Goal: Information Seeking & Learning: Learn about a topic

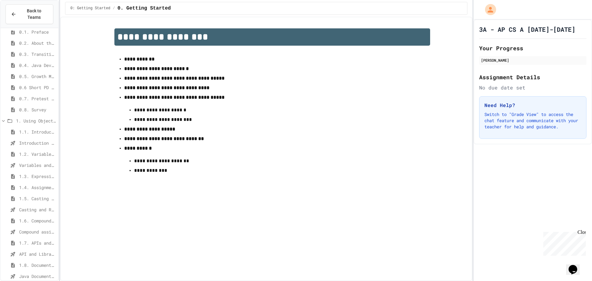
scroll to position [154, 0]
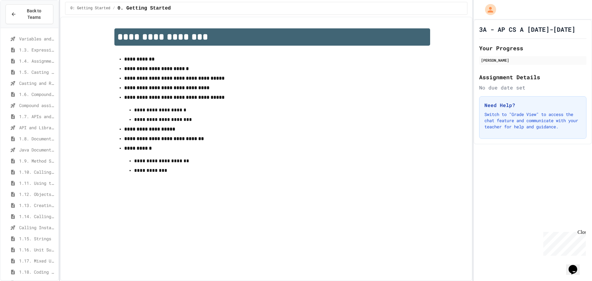
click at [34, 146] on span "Java Documentation with Comments - Topic 1.8" at bounding box center [37, 149] width 37 height 6
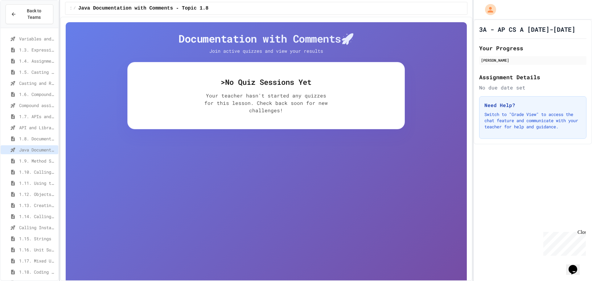
click at [32, 157] on span "1.9. Method Signatures" at bounding box center [37, 160] width 37 height 6
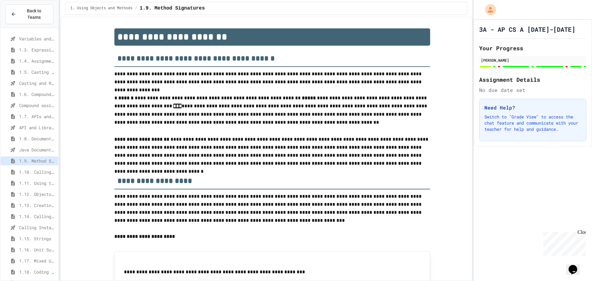
scroll to position [423, 0]
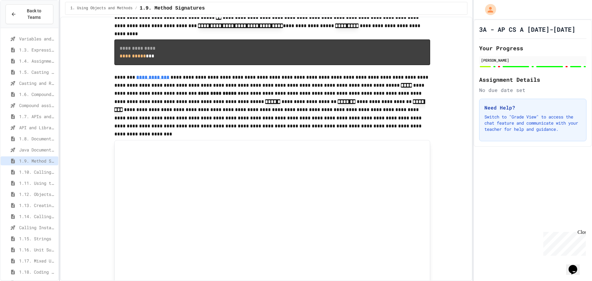
click at [29, 169] on div "1.10. Calling Class Methods" at bounding box center [30, 171] width 58 height 9
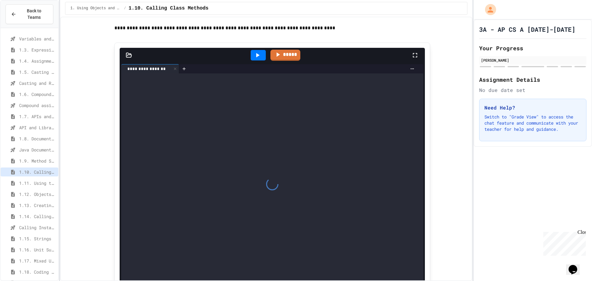
scroll to position [805, 0]
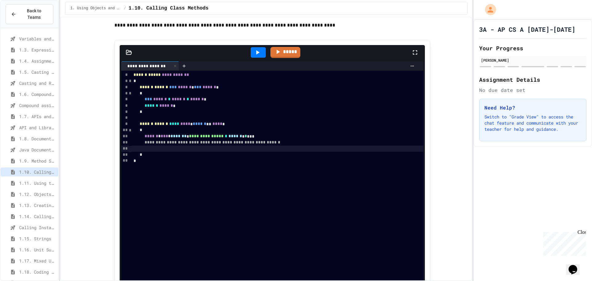
click at [205, 152] on div at bounding box center [278, 148] width 292 height 6
click at [215, 158] on div "*" at bounding box center [273, 155] width 283 height 6
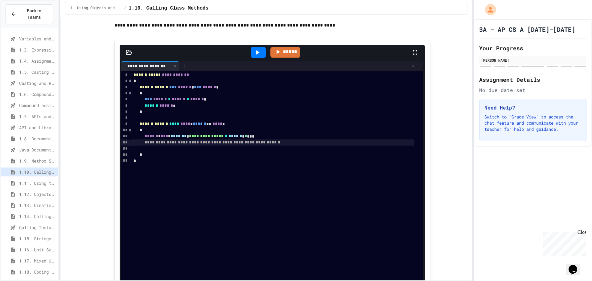
click at [201, 144] on span "**********" at bounding box center [212, 142] width 136 height 4
click at [202, 152] on div at bounding box center [278, 148] width 292 height 6
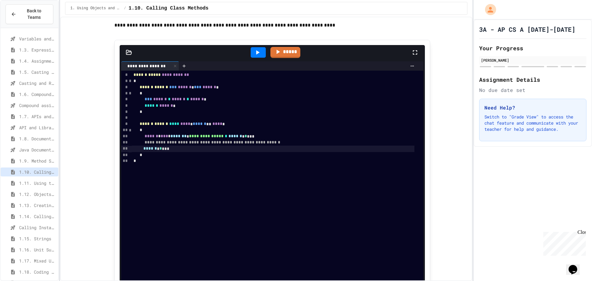
click at [258, 56] on icon at bounding box center [257, 52] width 7 height 7
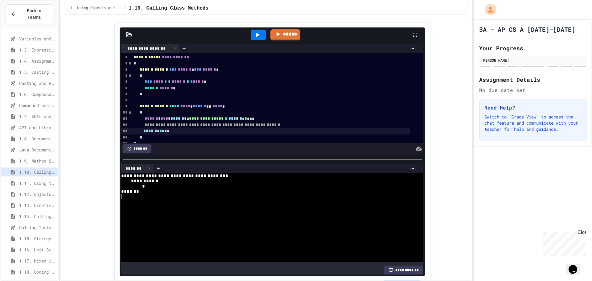
scroll to position [867, 0]
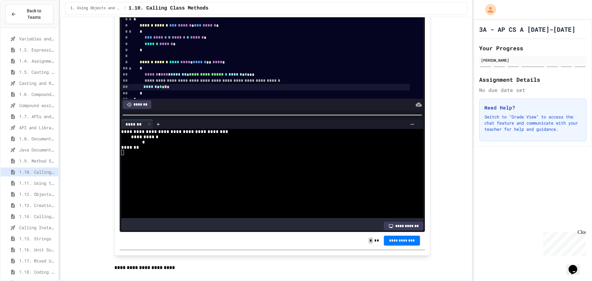
click at [174, 90] on div "****** * * * * *" at bounding box center [271, 87] width 278 height 6
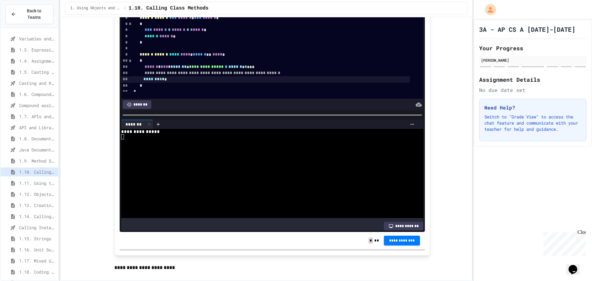
scroll to position [12, 0]
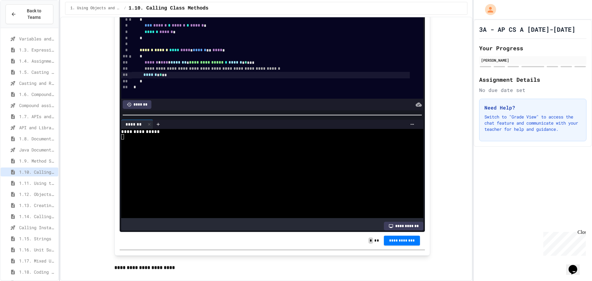
click at [149, 78] on div "****** * * **" at bounding box center [271, 75] width 278 height 6
click at [185, 78] on div "****** * * **" at bounding box center [271, 75] width 278 height 6
click at [207, 41] on div "*" at bounding box center [271, 38] width 278 height 6
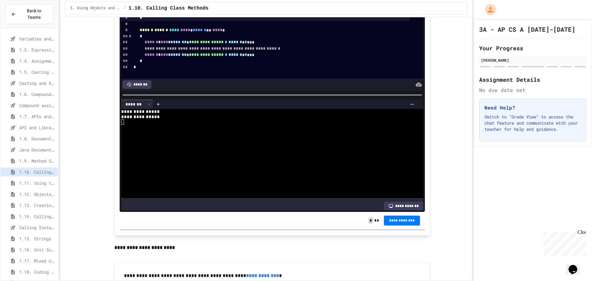
scroll to position [897, 0]
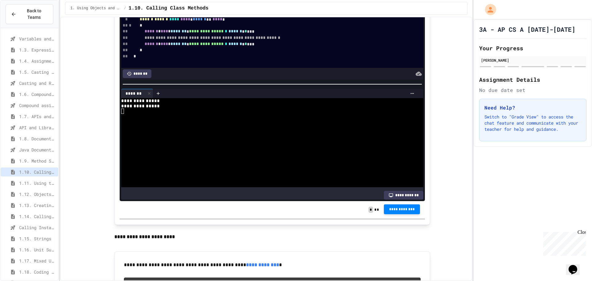
click at [400, 211] on span "**********" at bounding box center [401, 208] width 26 height 5
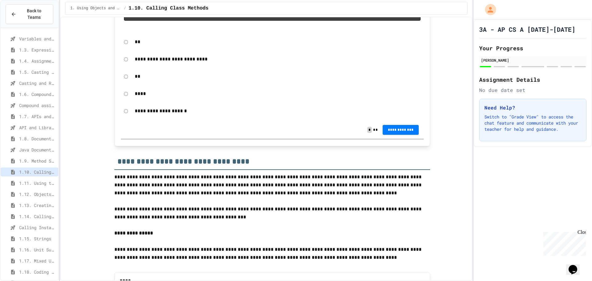
scroll to position [1236, 0]
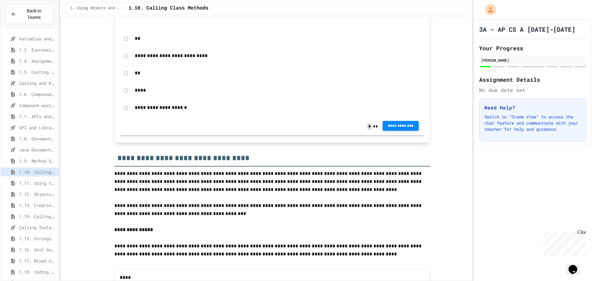
click at [397, 131] on button "**********" at bounding box center [400, 126] width 36 height 10
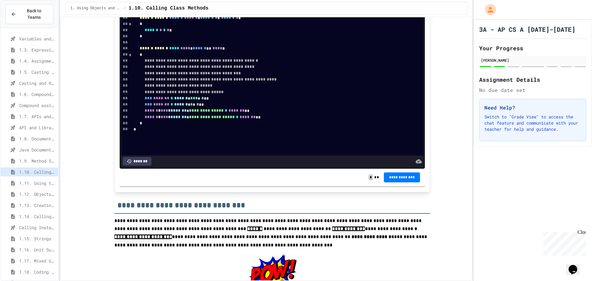
scroll to position [1606, 0]
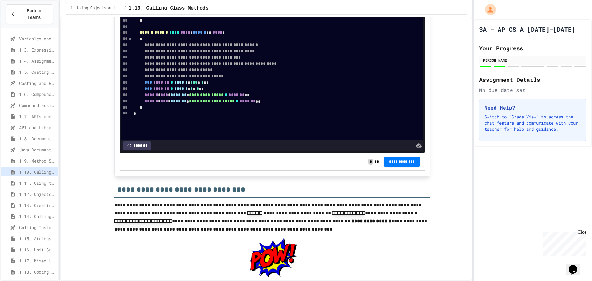
click at [250, 36] on div "****** ****** **** **** * ****** ** **** *" at bounding box center [273, 33] width 283 height 6
click at [266, 5] on div "****** ****** ****** ****** * ****** * * ****** * *" at bounding box center [273, 2] width 283 height 6
click at [197, 84] on span "***" at bounding box center [193, 82] width 7 height 4
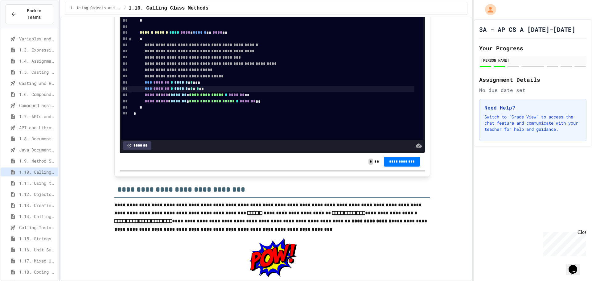
click at [199, 91] on span "*" at bounding box center [197, 88] width 2 height 4
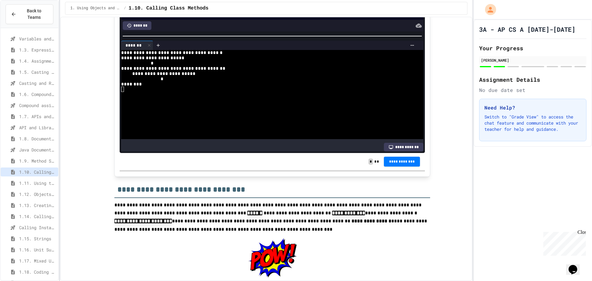
scroll to position [0, 0]
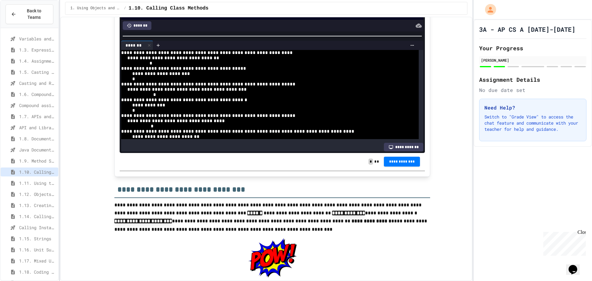
scroll to position [0, 0]
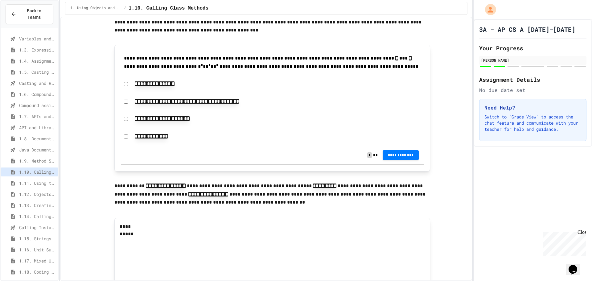
scroll to position [2376, 0]
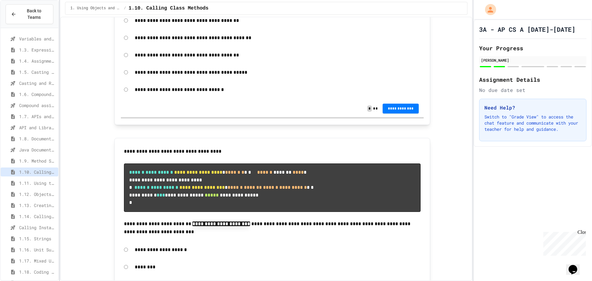
scroll to position [2962, 0]
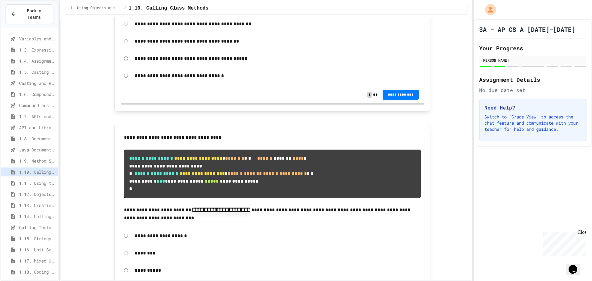
click at [140, 45] on p "**********" at bounding box center [278, 41] width 286 height 8
click at [126, 14] on div "**********" at bounding box center [272, 7] width 303 height 14
click at [384, 100] on button "**********" at bounding box center [400, 95] width 36 height 10
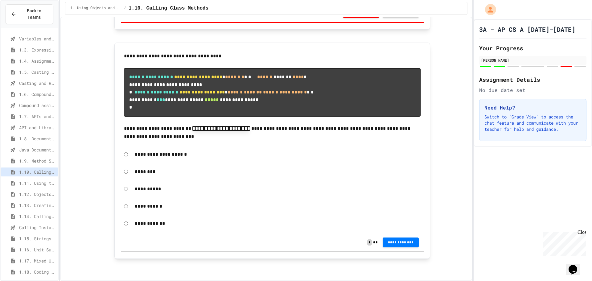
scroll to position [3166, 0]
drag, startPoint x: 80, startPoint y: 96, endPoint x: 80, endPoint y: 76, distance: 19.1
drag, startPoint x: 84, startPoint y: 88, endPoint x: 81, endPoint y: 79, distance: 10.2
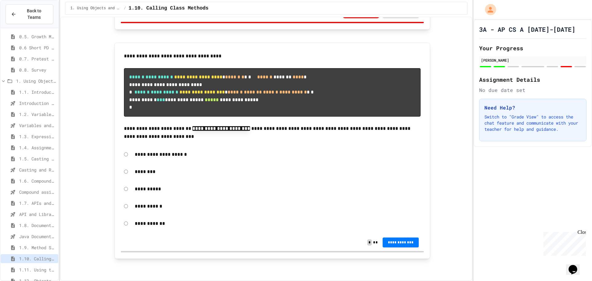
scroll to position [31, 0]
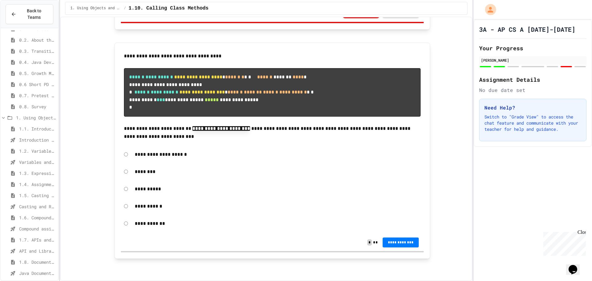
click at [42, 236] on span "1.7. APIs and Libraries" at bounding box center [37, 239] width 37 height 6
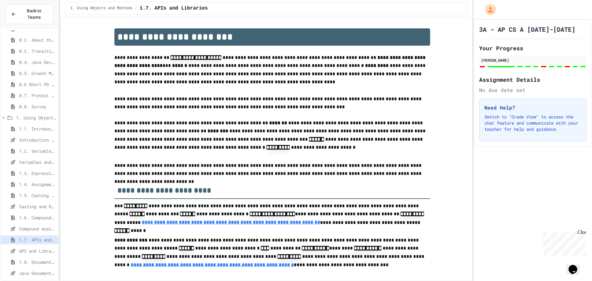
type input "*"
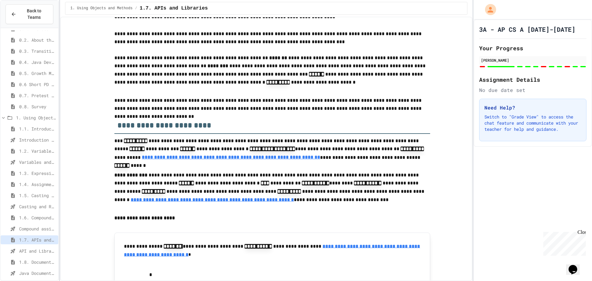
scroll to position [216, 0]
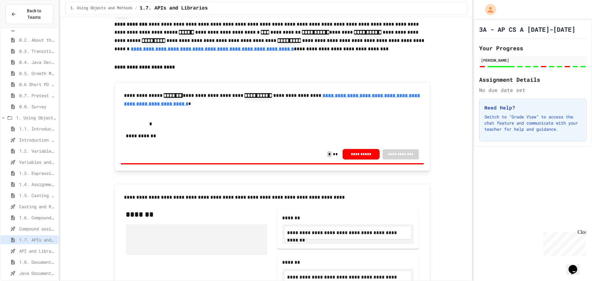
click at [29, 159] on span "Variables and Data Types - Quiz" at bounding box center [37, 162] width 37 height 6
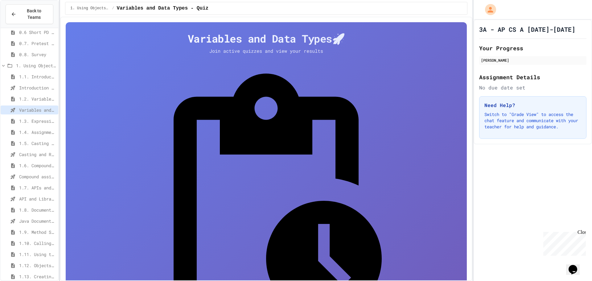
scroll to position [92, 0]
click at [46, 153] on span "1.6. Compound Assignment Operators" at bounding box center [37, 156] width 37 height 6
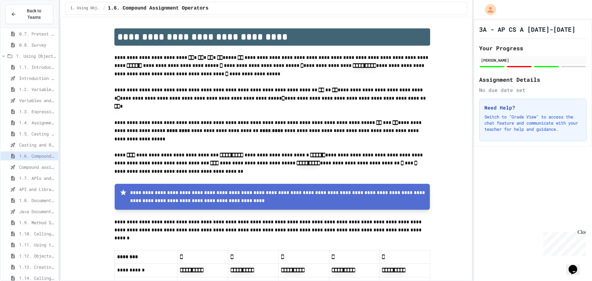
click at [43, 164] on span "Compound assignment operators - Quiz" at bounding box center [37, 167] width 37 height 6
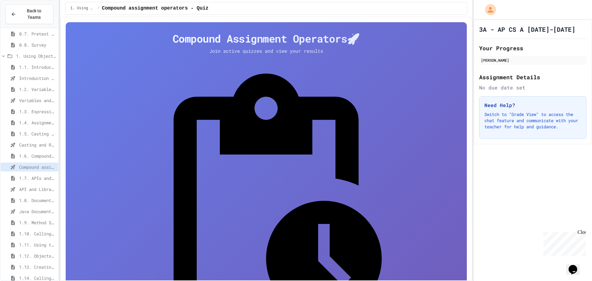
click at [40, 175] on span "1.7. APIs and Libraries" at bounding box center [37, 178] width 37 height 6
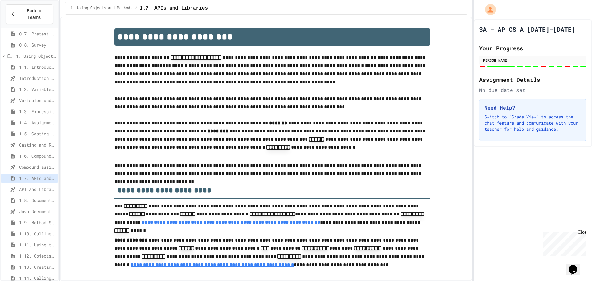
type input "*"
click at [33, 197] on span "1.8. Documentation with Comments and Preconditions" at bounding box center [37, 200] width 37 height 6
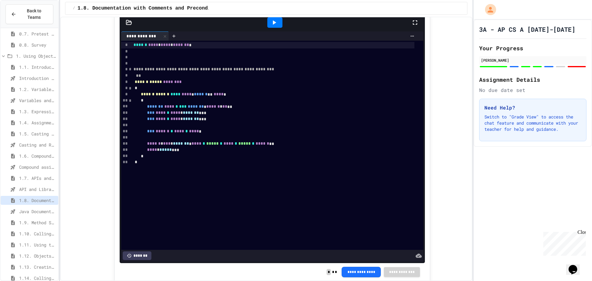
scroll to position [678, 0]
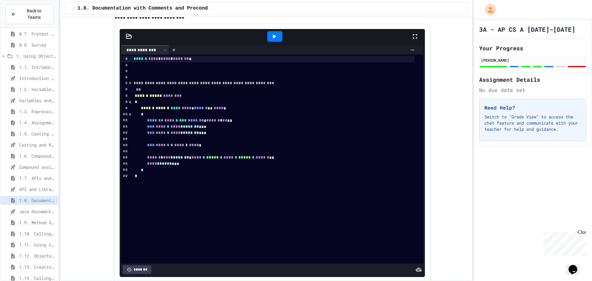
click at [41, 186] on span "API and Libraries - Topic 1.7" at bounding box center [37, 189] width 37 height 6
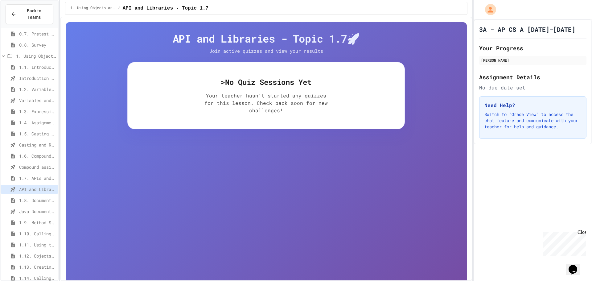
click at [33, 142] on div "Casting and Ranges of variables - Quiz" at bounding box center [30, 144] width 58 height 9
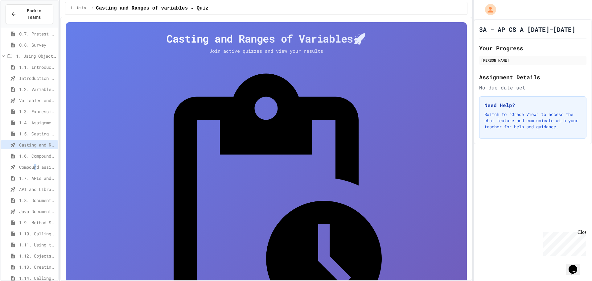
click at [36, 164] on span "Compound assignment operators - Quiz" at bounding box center [37, 167] width 37 height 6
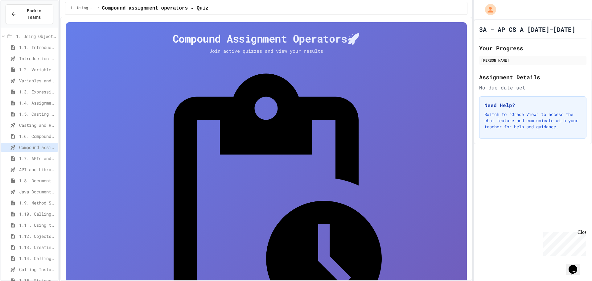
scroll to position [123, 0]
click at [41, 169] on div "1.8. Documentation with Comments and Preconditions" at bounding box center [30, 170] width 58 height 11
click at [42, 166] on div "1.8. Documentation with Comments and Preconditions" at bounding box center [30, 169] width 58 height 9
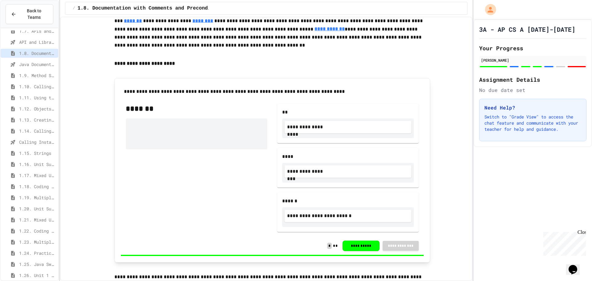
scroll to position [185, 0]
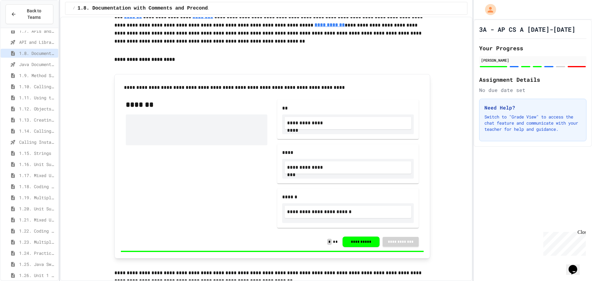
click at [38, 72] on span "1.9. Method Signatures" at bounding box center [37, 75] width 37 height 6
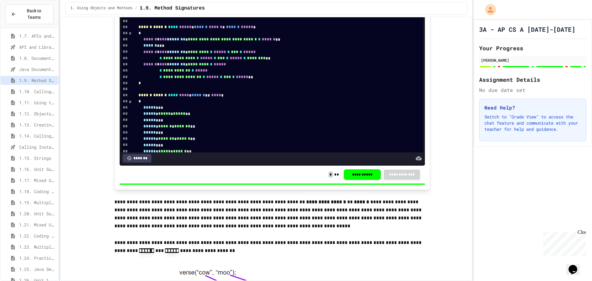
scroll to position [2723, 0]
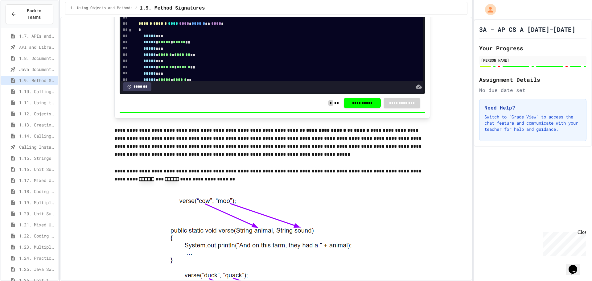
click at [42, 88] on span "1.10. Calling Class Methods" at bounding box center [37, 91] width 37 height 6
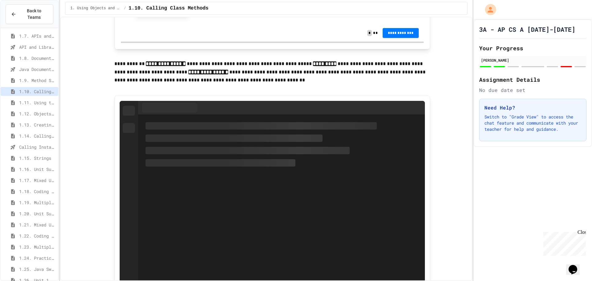
scroll to position [2377, 0]
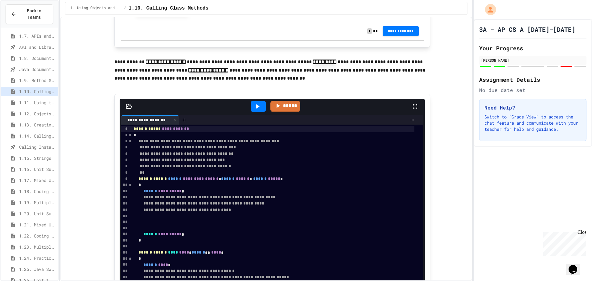
click at [242, 19] on div "**********" at bounding box center [278, 12] width 292 height 14
click at [400, 34] on span "**********" at bounding box center [400, 31] width 26 height 5
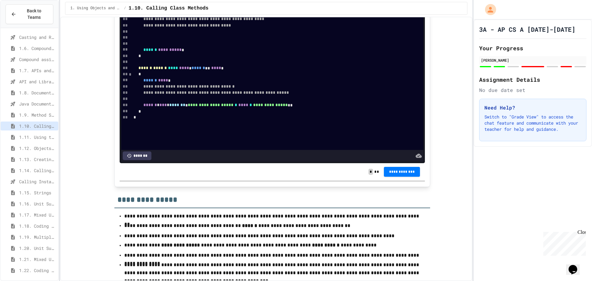
scroll to position [173, 0]
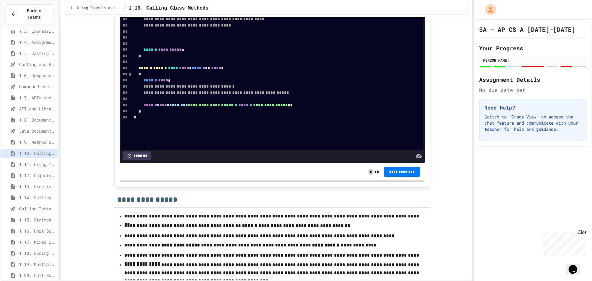
click at [29, 94] on span "1.7. APIs and Libraries" at bounding box center [37, 97] width 37 height 6
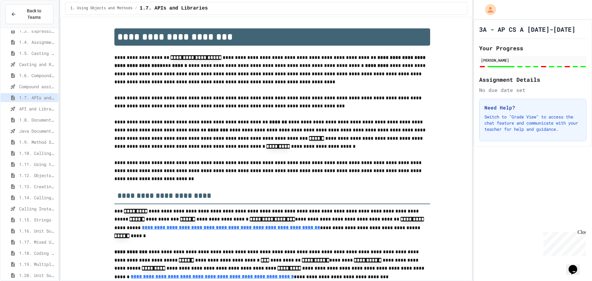
click at [36, 72] on span "1.6. Compound Assignment Operators" at bounding box center [37, 75] width 37 height 6
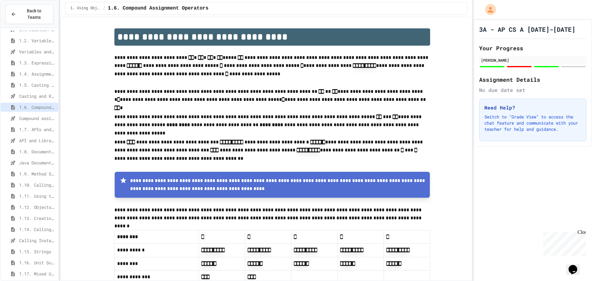
scroll to position [111, 0]
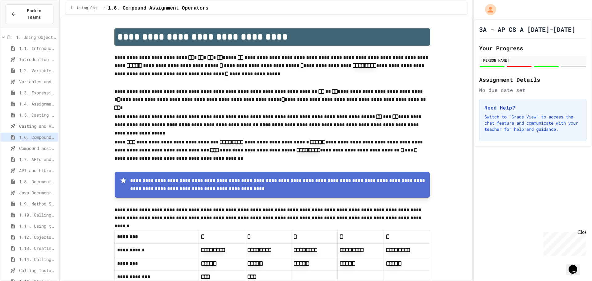
click at [37, 67] on span "1.2. Variables and Data Types" at bounding box center [37, 70] width 37 height 6
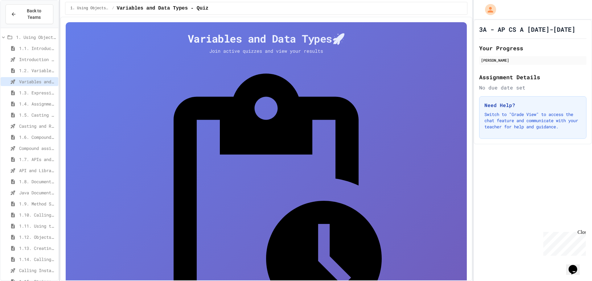
click at [35, 123] on span "Casting and Ranges of variables - Quiz" at bounding box center [37, 126] width 37 height 6
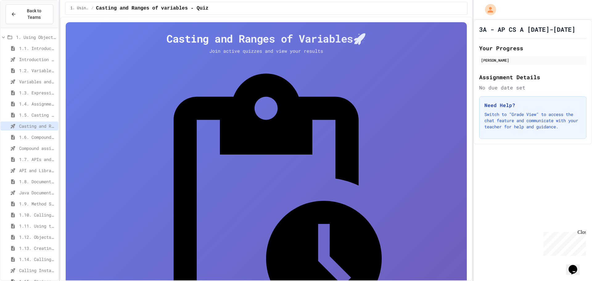
click at [34, 145] on span "Compound assignment operators - Quiz" at bounding box center [37, 148] width 37 height 6
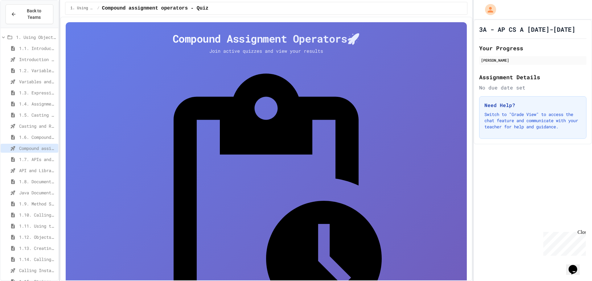
click at [40, 112] on span "1.5. Casting and Ranges of Values" at bounding box center [37, 115] width 37 height 6
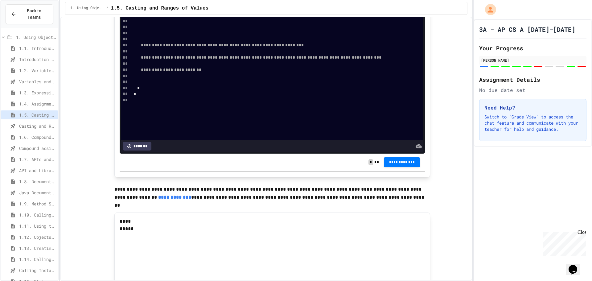
scroll to position [2495, 0]
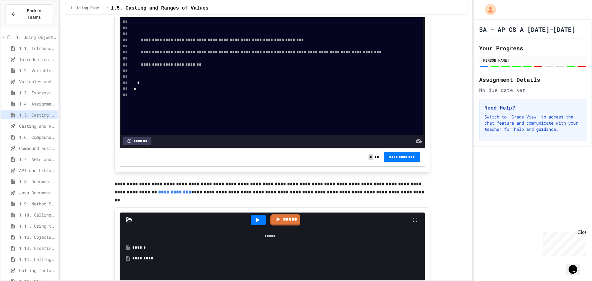
click at [33, 156] on span "1.7. APIs and Libraries" at bounding box center [37, 159] width 37 height 6
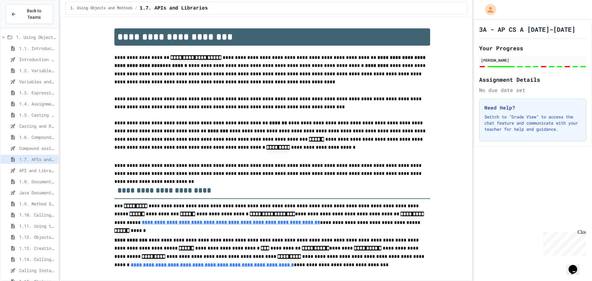
click at [31, 178] on span "1.8. Documentation with Comments and Preconditions" at bounding box center [37, 181] width 37 height 6
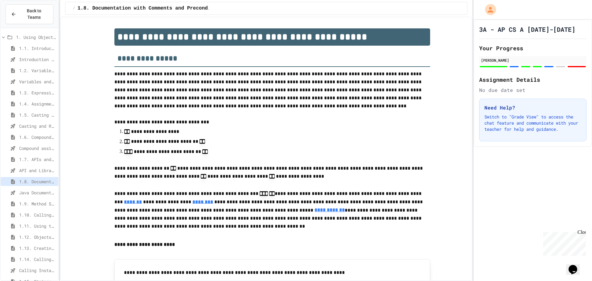
click at [34, 112] on span "1.5. Casting and Ranges of Values" at bounding box center [37, 115] width 37 height 6
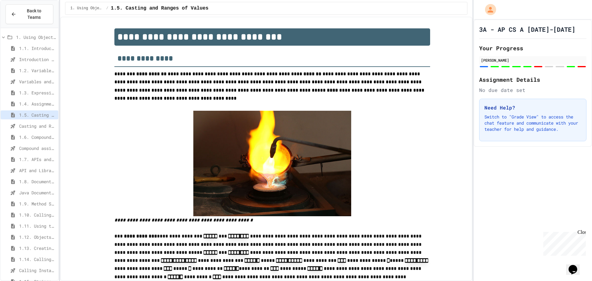
click at [37, 100] on span "1.4. Assignment and Input" at bounding box center [37, 103] width 37 height 6
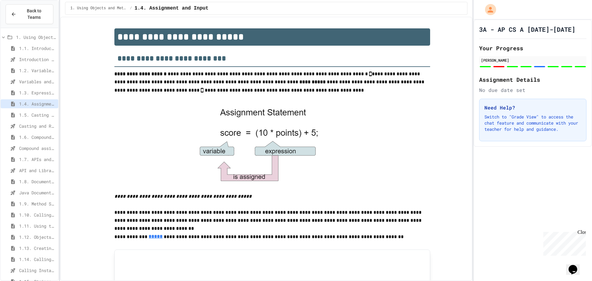
scroll to position [344, 0]
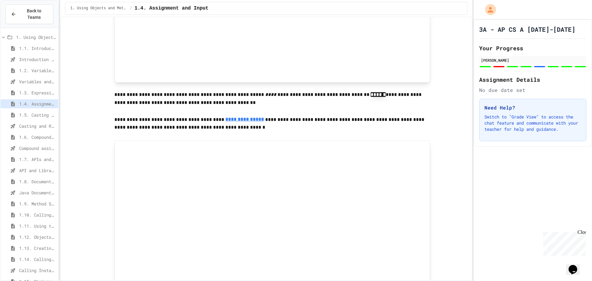
drag, startPoint x: 34, startPoint y: 123, endPoint x: 32, endPoint y: 128, distance: 5.0
click at [34, 125] on div "Casting and Ranges of variables - Quiz" at bounding box center [30, 126] width 58 height 11
click at [32, 134] on span "1.6. Compound Assignment Operators" at bounding box center [37, 137] width 37 height 6
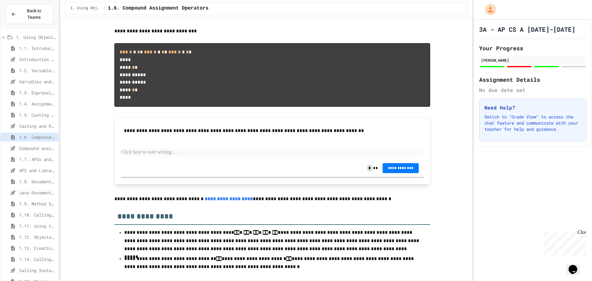
scroll to position [1499, 0]
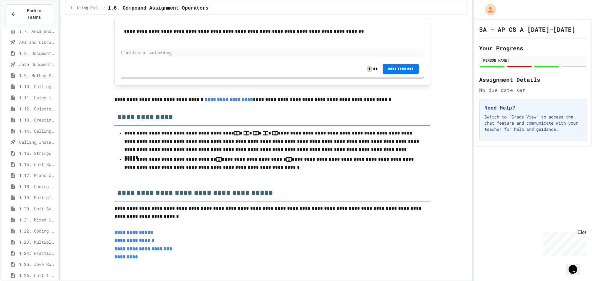
click at [34, 116] on span "1.13. Creating and Initializing Objects: Constructors" at bounding box center [37, 119] width 37 height 6
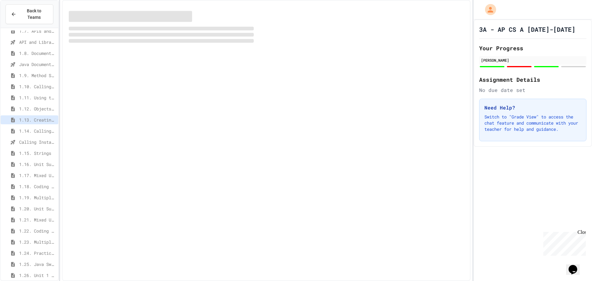
scroll to position [234, 0]
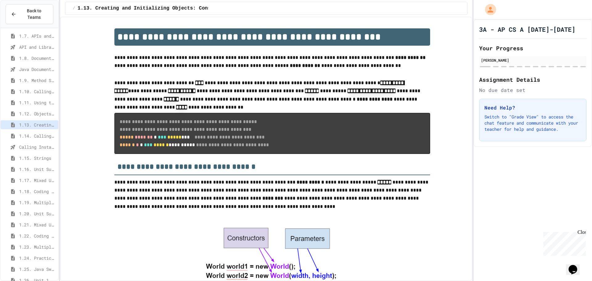
click at [36, 99] on span "1.11. Using the Math Class" at bounding box center [37, 102] width 37 height 6
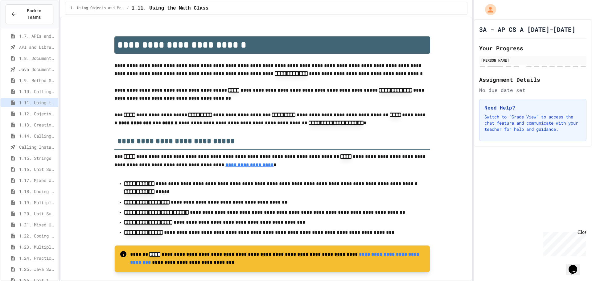
click at [38, 88] on div "1.10. Calling Class Methods" at bounding box center [30, 91] width 58 height 9
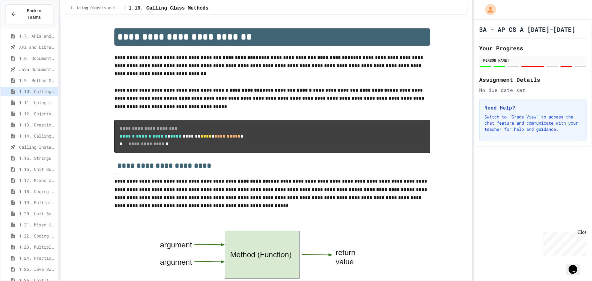
scroll to position [435, 0]
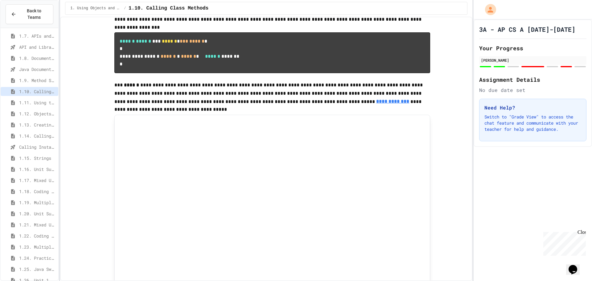
click at [42, 101] on div "1.11. Using the Math Class" at bounding box center [30, 103] width 58 height 11
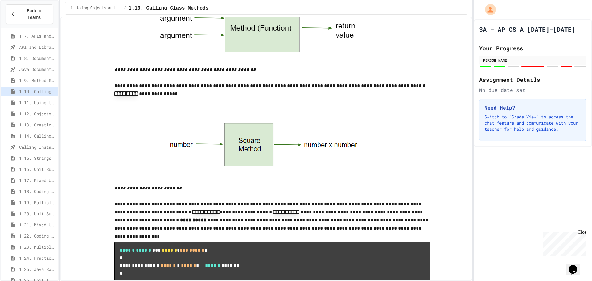
scroll to position [189, 0]
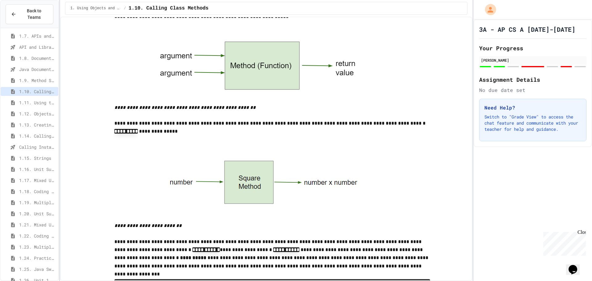
click at [43, 99] on span "1.11. Using the Math Class" at bounding box center [37, 102] width 37 height 6
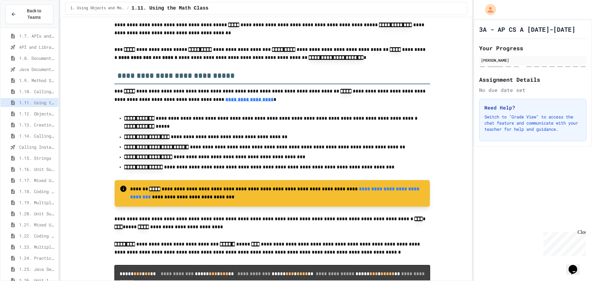
scroll to position [62, 0]
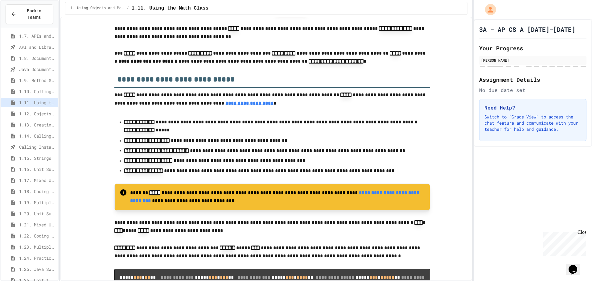
click at [21, 109] on div "1.12. Objects - Instances of Classes" at bounding box center [30, 113] width 58 height 9
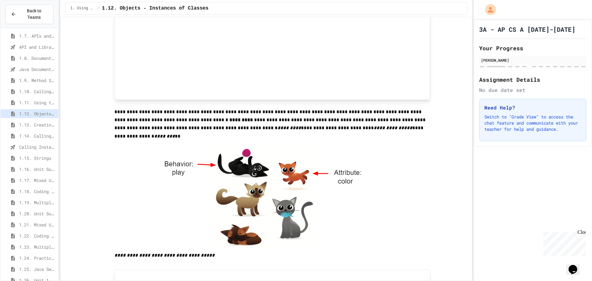
scroll to position [801, 0]
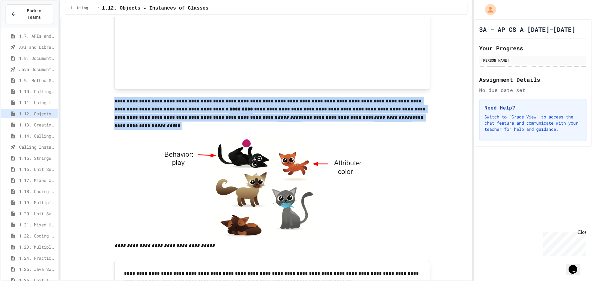
drag, startPoint x: 110, startPoint y: 113, endPoint x: 273, endPoint y: 136, distance: 164.6
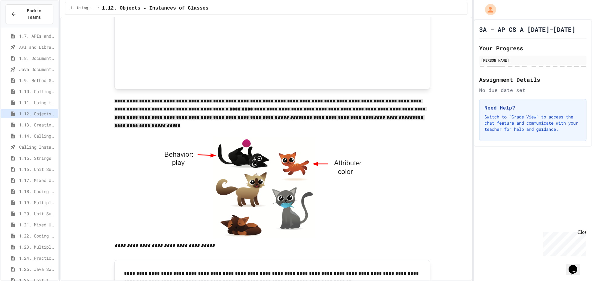
drag, startPoint x: 475, startPoint y: 142, endPoint x: 482, endPoint y: 137, distance: 8.3
click at [482, 137] on div "3A - AP CS A [DATE]-[DATE] Your Progress [PERSON_NAME] Assignment Details No du…" at bounding box center [532, 82] width 118 height 127
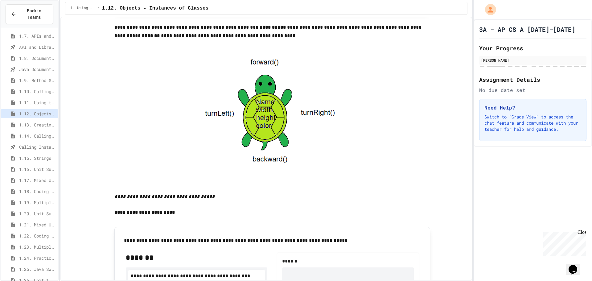
scroll to position [1109, 0]
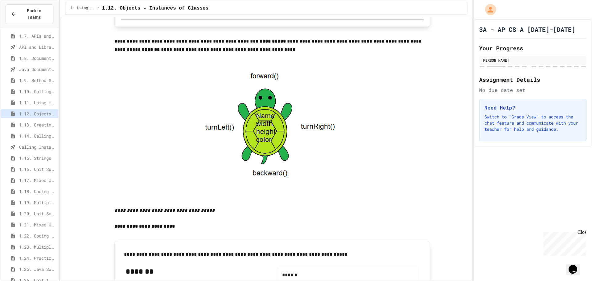
click at [37, 132] on span "1.14. Calling Instance Methods" at bounding box center [37, 135] width 37 height 6
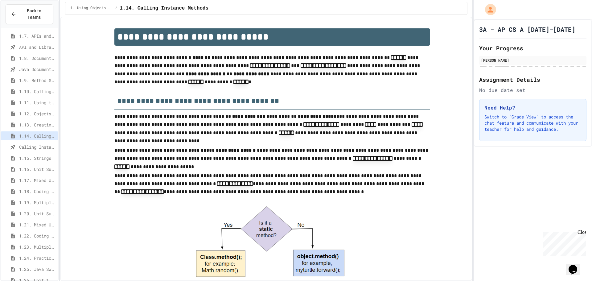
click at [26, 113] on div "1.12. Objects - Instances of Classes" at bounding box center [30, 114] width 58 height 11
click at [27, 121] on span "1.13. Creating and Initializing Objects: Constructors" at bounding box center [37, 124] width 37 height 6
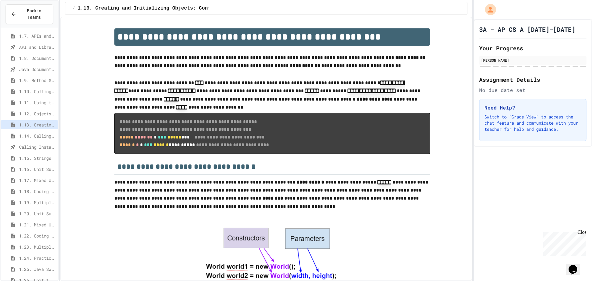
click at [28, 88] on div "1.10. Calling Class Methods" at bounding box center [30, 91] width 58 height 9
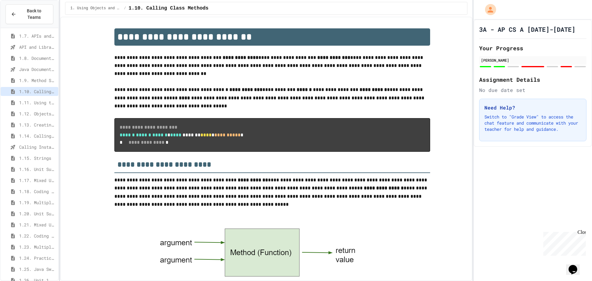
click at [30, 99] on span "1.11. Using the Math Class" at bounding box center [37, 102] width 37 height 6
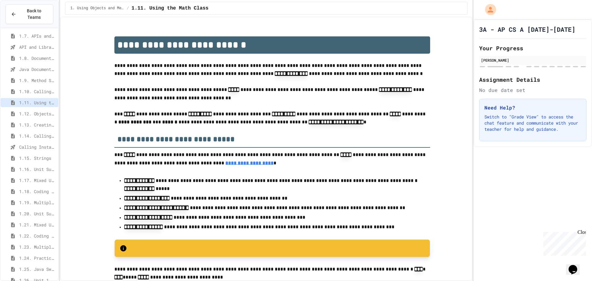
click at [31, 88] on span "1.10. Calling Class Methods" at bounding box center [37, 91] width 37 height 6
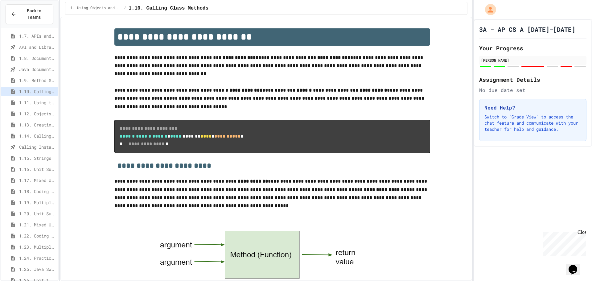
click at [20, 99] on span "1.11. Using the Math Class" at bounding box center [37, 102] width 37 height 6
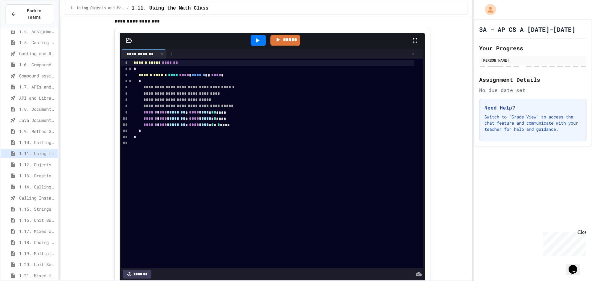
scroll to position [173, 0]
click at [37, 150] on span "1.10. Calling Class Methods" at bounding box center [37, 153] width 37 height 6
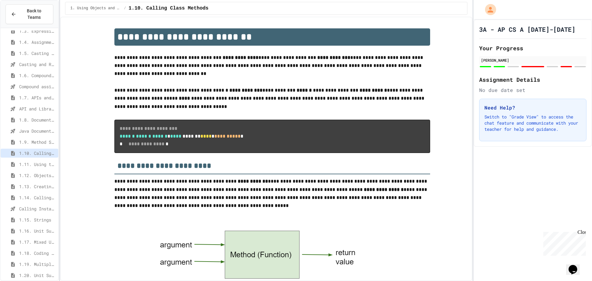
click at [40, 161] on span "1.11. Using the Math Class" at bounding box center [37, 164] width 37 height 6
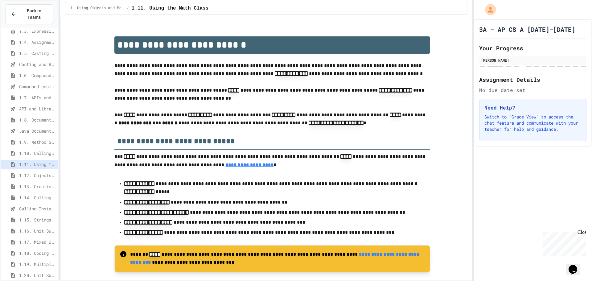
click at [34, 150] on span "1.10. Calling Class Methods" at bounding box center [37, 153] width 37 height 6
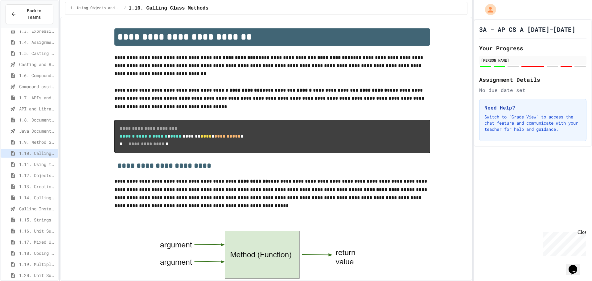
click at [35, 161] on span "1.11. Using the Math Class" at bounding box center [37, 164] width 37 height 6
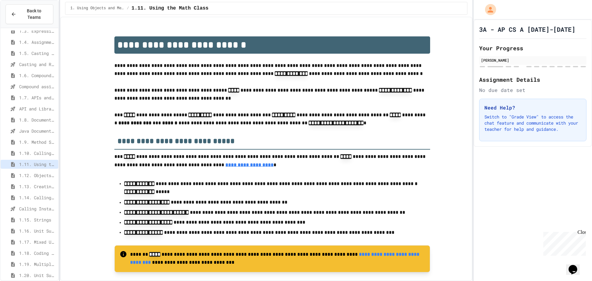
click at [31, 150] on span "1.10. Calling Class Methods" at bounding box center [37, 153] width 37 height 6
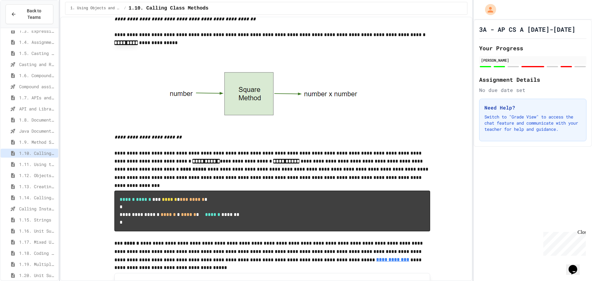
scroll to position [370, 0]
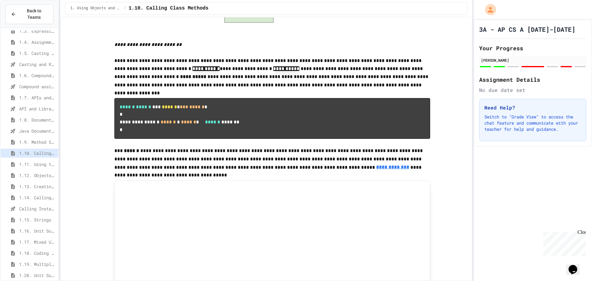
click at [32, 172] on span "1.12. Objects - Instances of Classes" at bounding box center [37, 175] width 37 height 6
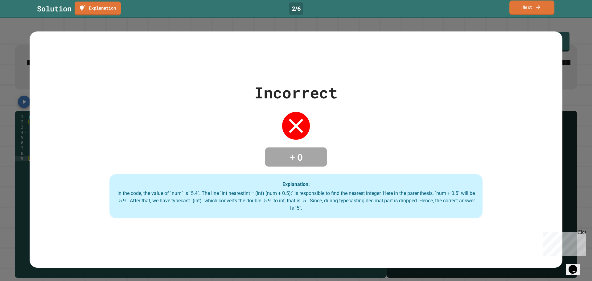
click at [533, 5] on link "Next" at bounding box center [531, 8] width 45 height 14
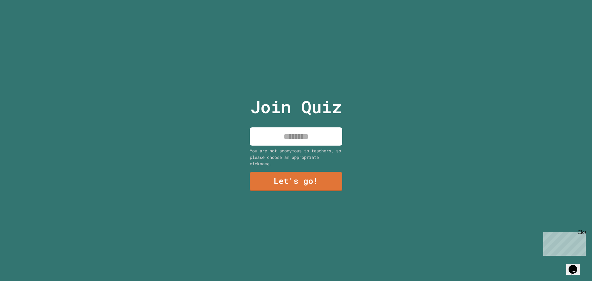
click at [317, 133] on input at bounding box center [296, 136] width 92 height 18
type input "******"
click at [330, 178] on link "Let's go!" at bounding box center [296, 180] width 84 height 20
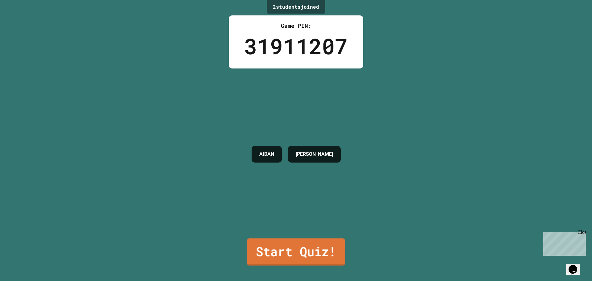
click at [301, 249] on link "Start Quiz!" at bounding box center [296, 251] width 98 height 27
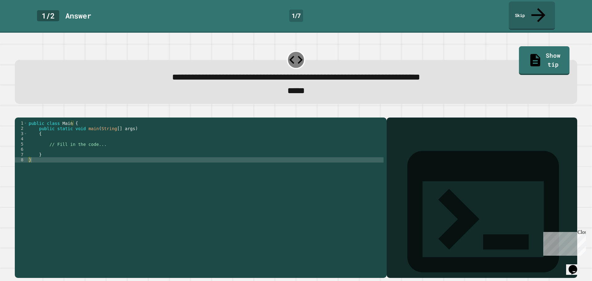
click at [58, 144] on div "public class Main { public static void main ( String [ ] args ) { // Fill in th…" at bounding box center [205, 196] width 356 height 152
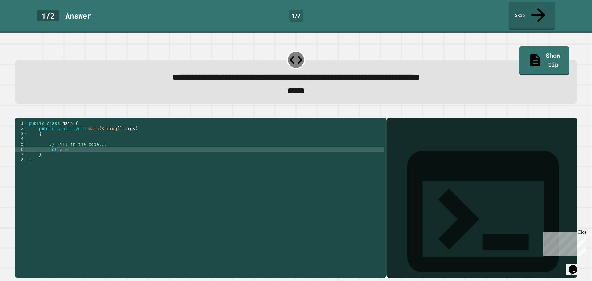
scroll to position [0, 2]
type textarea "**********"
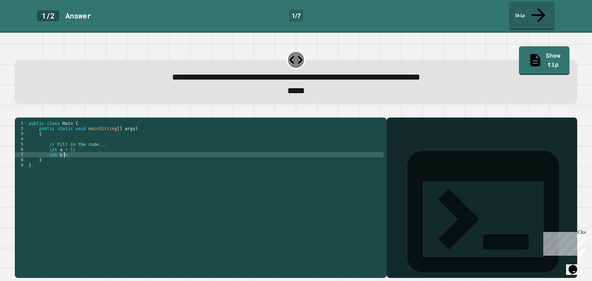
scroll to position [0, 2]
type textarea "**********"
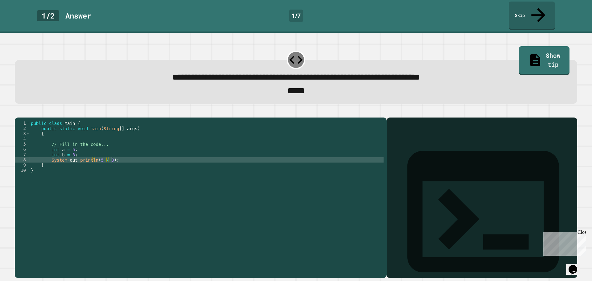
scroll to position [0, 5]
type textarea "**********"
click at [24, 114] on icon "button" at bounding box center [21, 116] width 3 height 4
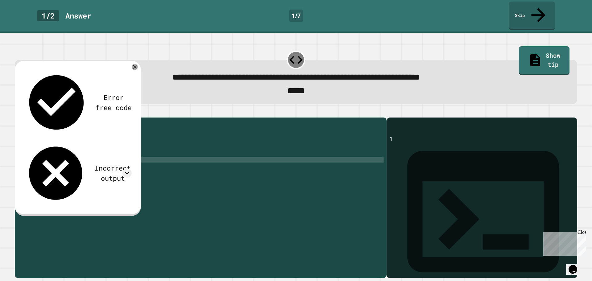
click at [222, 88] on div "**********" at bounding box center [296, 82] width 562 height 44
click at [133, 63] on icon at bounding box center [134, 66] width 7 height 7
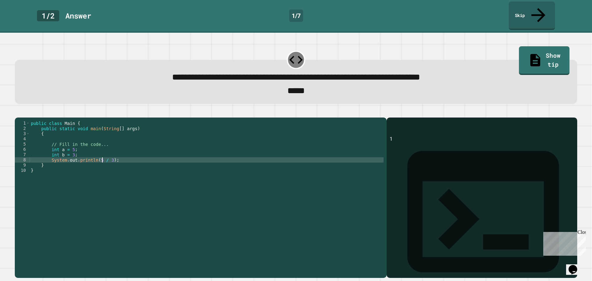
click at [102, 157] on div "public class Main { public static void main ( String [ ] args ) { // Fill in th…" at bounding box center [207, 196] width 354 height 152
